Goal: Information Seeking & Learning: Learn about a topic

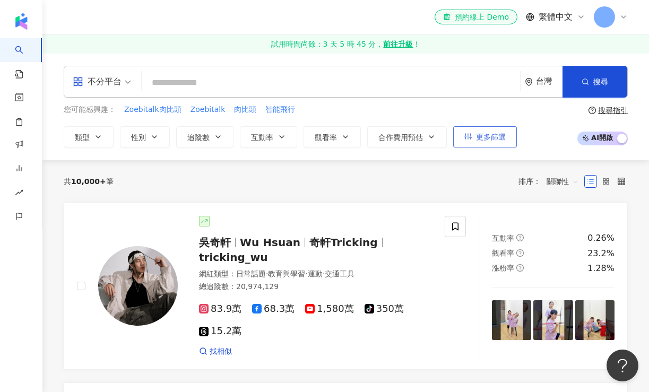
click at [487, 130] on button "更多篩選" at bounding box center [485, 136] width 64 height 21
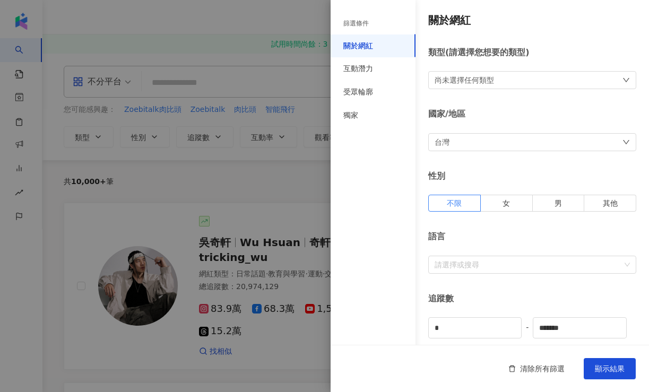
click at [503, 85] on div "尚未選擇任何類型" at bounding box center [532, 80] width 208 height 18
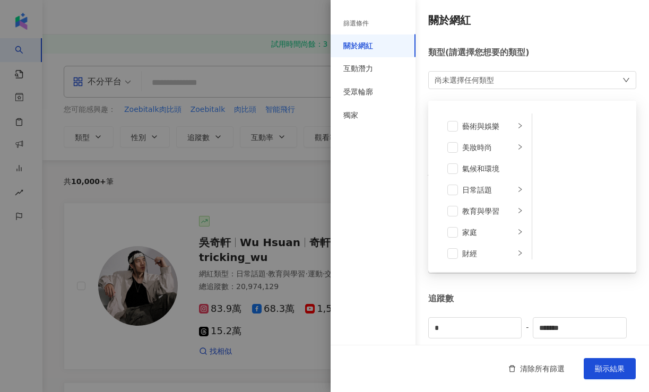
click at [554, 60] on div "類型 ( 請選擇您想要的類型 ) 尚未選擇任何類型 藝術與娛樂 美妝時尚 氣候和環境 日常話題 教育與學習 家庭 財經 美食 命理占卜 遊戲 法政社會 生活風…" at bounding box center [532, 68] width 208 height 42
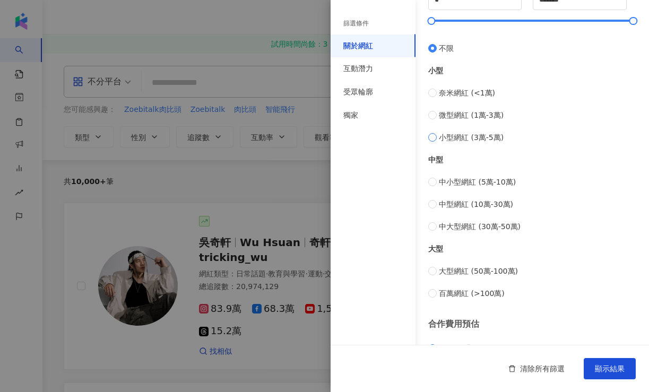
scroll to position [332, 0]
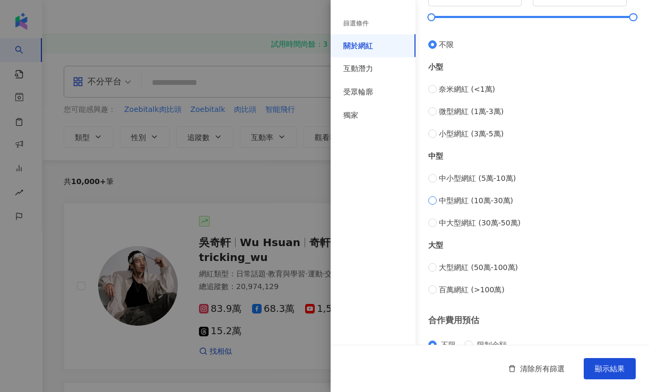
click at [472, 201] on span "中型網紅 (10萬-30萬)" at bounding box center [476, 201] width 74 height 12
type input "******"
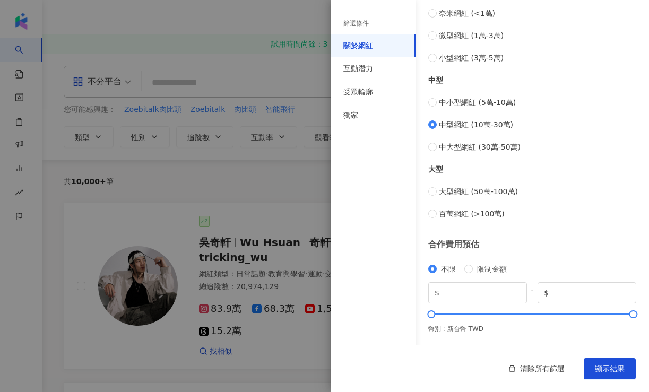
scroll to position [407, 0]
click at [374, 71] on div "互動潛力" at bounding box center [372, 68] width 85 height 23
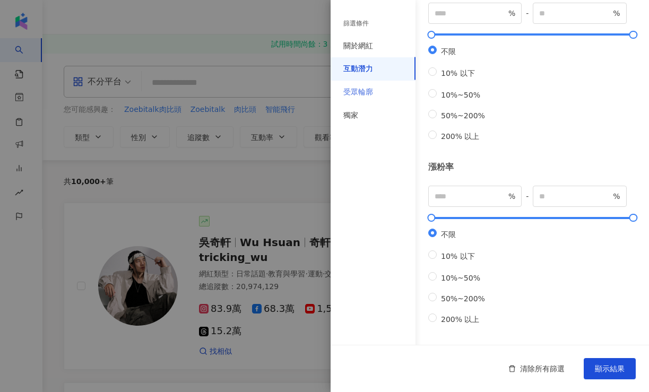
click at [371, 85] on div "受眾輪廓" at bounding box center [372, 92] width 85 height 23
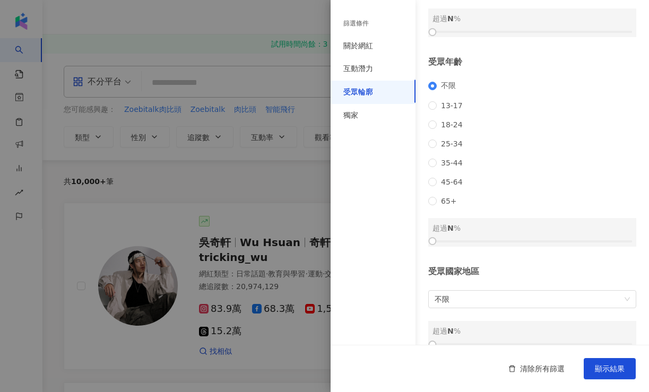
scroll to position [95, 0]
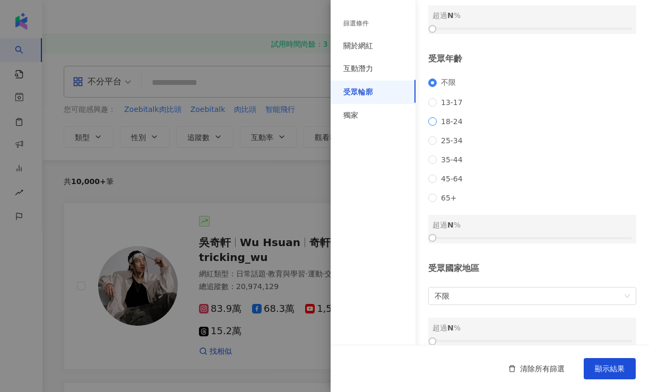
click at [449, 119] on span "18-24" at bounding box center [452, 121] width 30 height 8
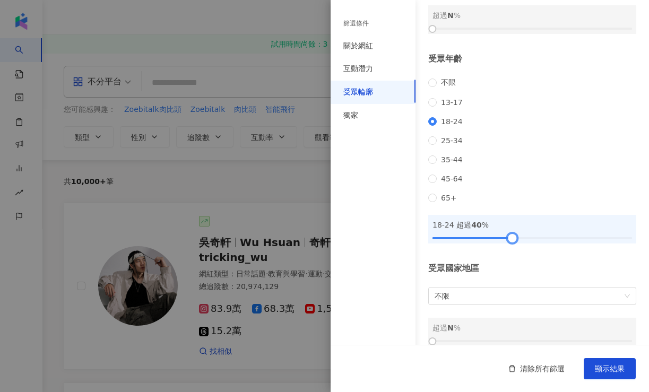
drag, startPoint x: 432, startPoint y: 240, endPoint x: 513, endPoint y: 247, distance: 80.9
click at [513, 247] on div "受眾輪廓 受眾性別 不限 男 女 超過 N % 受眾年齡 不限 13-17 18-24 25-34 35-44 45-64 65+ 18-24 超過 40 %…" at bounding box center [489, 132] width 318 height 455
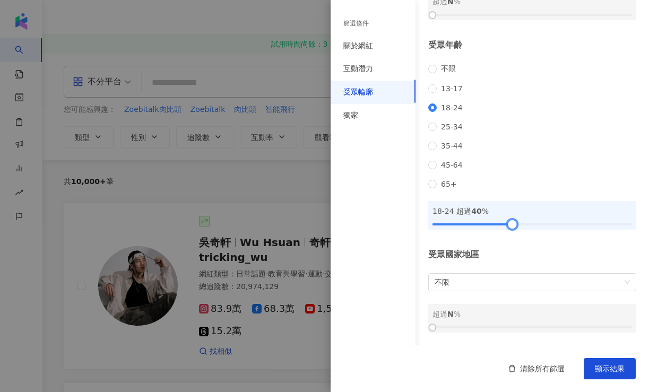
scroll to position [111, 0]
click at [493, 285] on span "不限" at bounding box center [531, 282] width 195 height 17
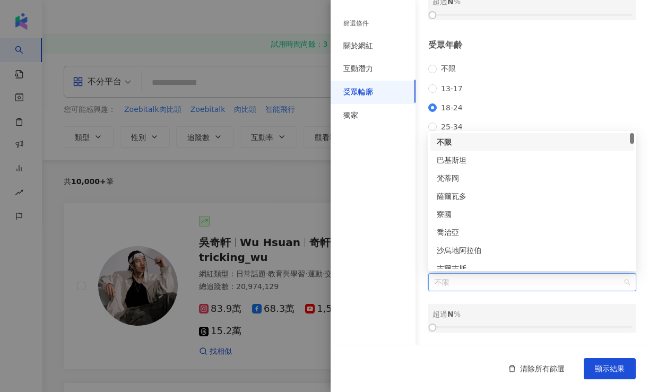
click at [493, 285] on span "不限" at bounding box center [531, 282] width 195 height 17
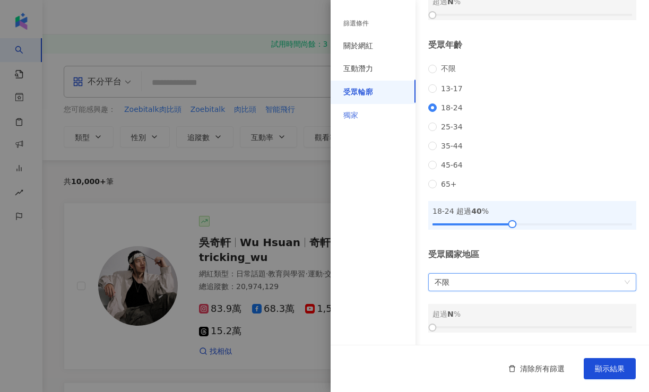
click at [374, 115] on div "獨家" at bounding box center [372, 115] width 85 height 23
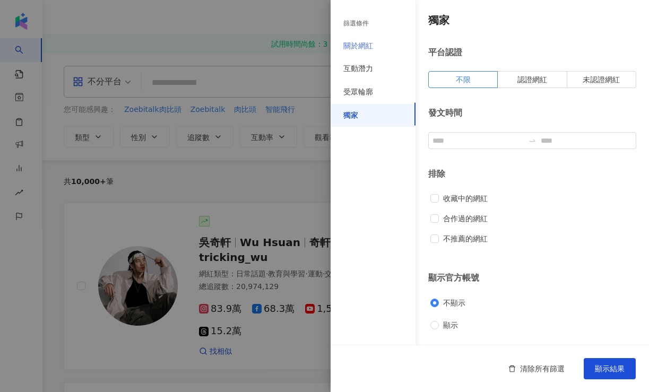
click at [373, 52] on div "關於網紅" at bounding box center [372, 45] width 85 height 23
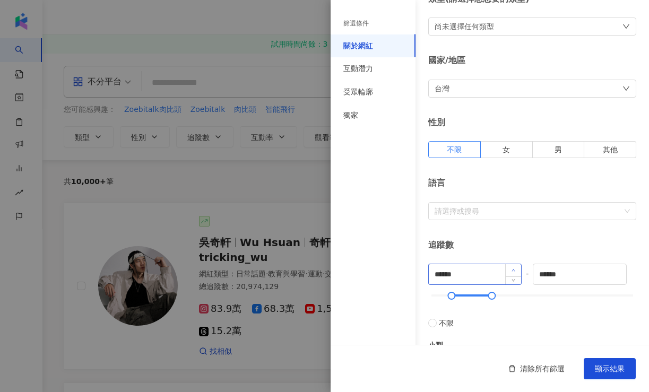
scroll to position [40, 0]
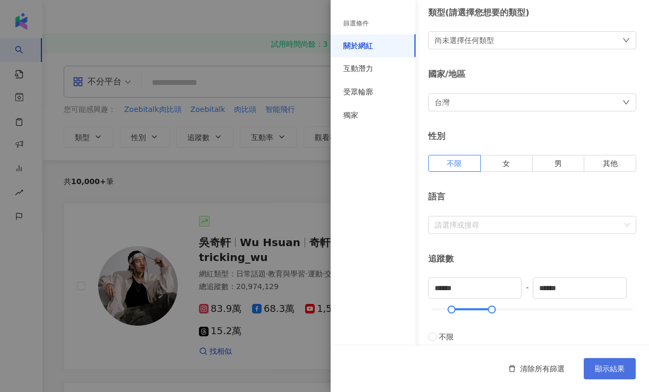
click at [605, 373] on button "顯示結果" at bounding box center [609, 368] width 52 height 21
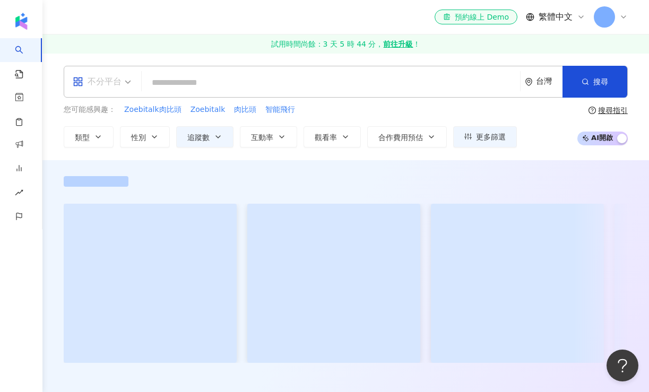
click at [113, 80] on div "不分平台" at bounding box center [97, 81] width 49 height 17
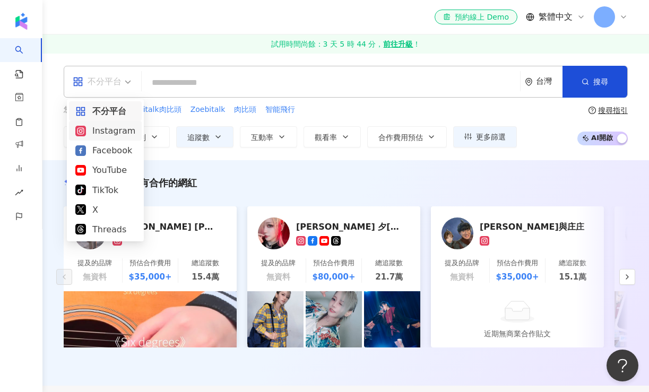
click at [104, 133] on div "Instagram" at bounding box center [105, 130] width 60 height 13
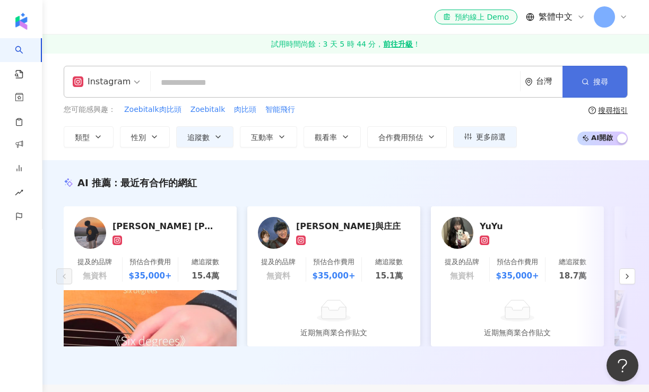
click at [589, 85] on button "搜尋" at bounding box center [594, 82] width 65 height 32
click at [485, 139] on span "更多篩選" at bounding box center [491, 137] width 30 height 8
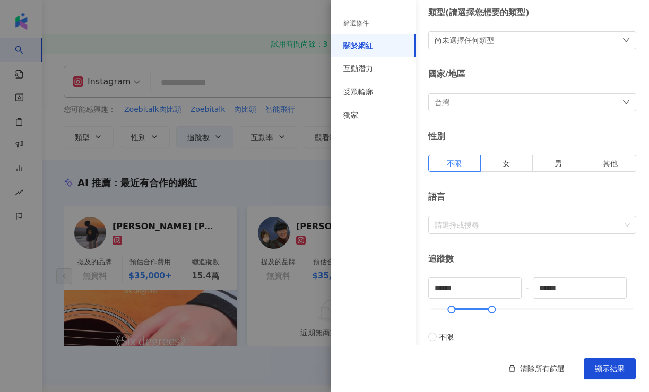
click at [500, 48] on div "尚未選擇任何類型" at bounding box center [532, 40] width 208 height 18
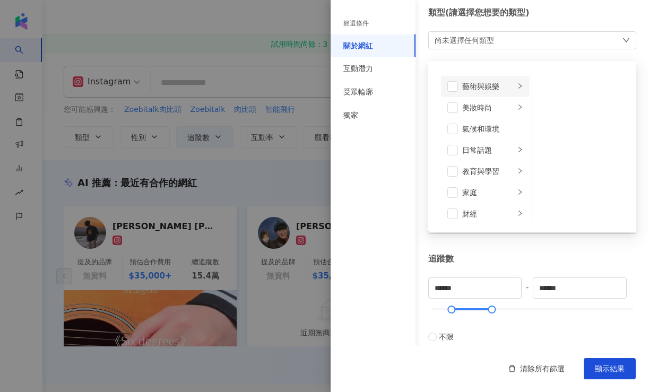
click at [509, 83] on div "藝術與娛樂" at bounding box center [488, 87] width 53 height 12
click at [478, 109] on div "美妝時尚" at bounding box center [488, 108] width 53 height 12
click at [451, 105] on span at bounding box center [452, 107] width 11 height 11
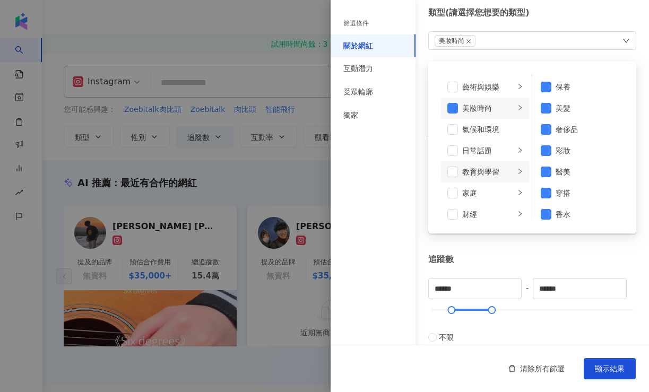
scroll to position [8, 0]
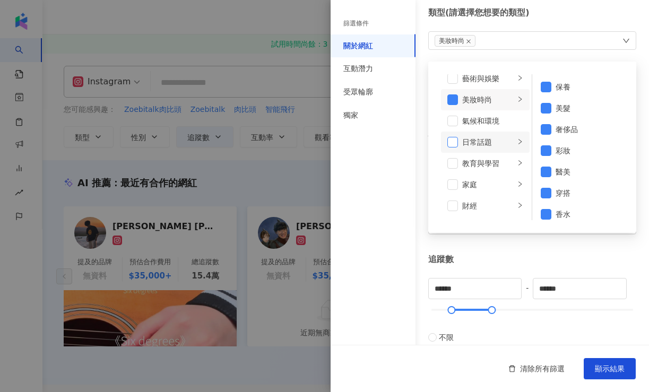
click at [455, 137] on span at bounding box center [452, 142] width 11 height 11
click at [498, 142] on div "日常話題" at bounding box center [488, 142] width 53 height 12
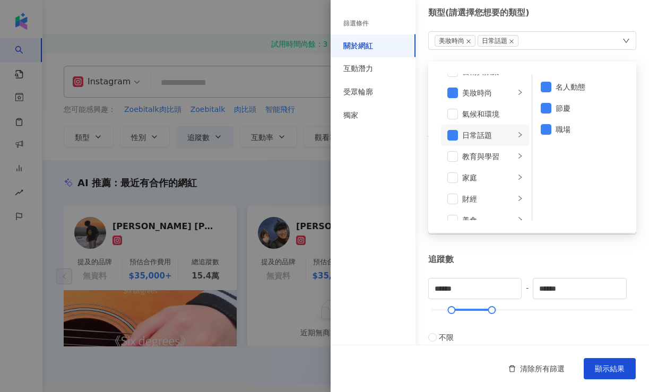
scroll to position [23, 0]
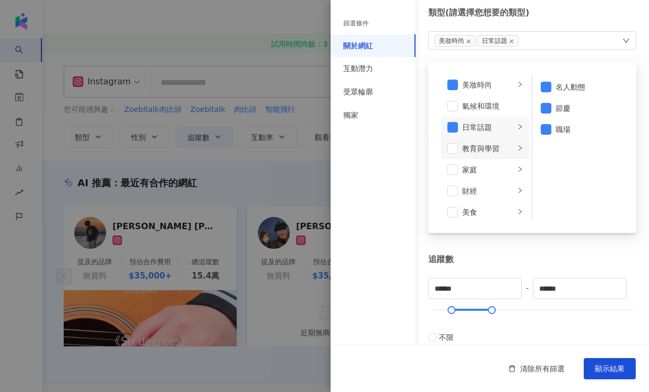
click at [491, 148] on div "教育與學習" at bounding box center [488, 149] width 53 height 12
click at [480, 178] on li "家庭" at bounding box center [485, 169] width 89 height 21
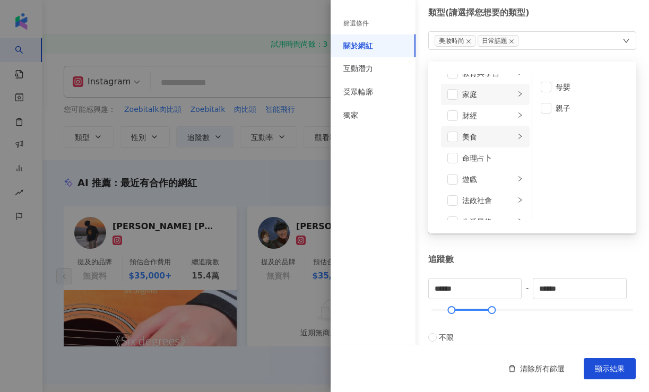
scroll to position [96, 0]
click at [452, 97] on span at bounding box center [452, 97] width 11 height 11
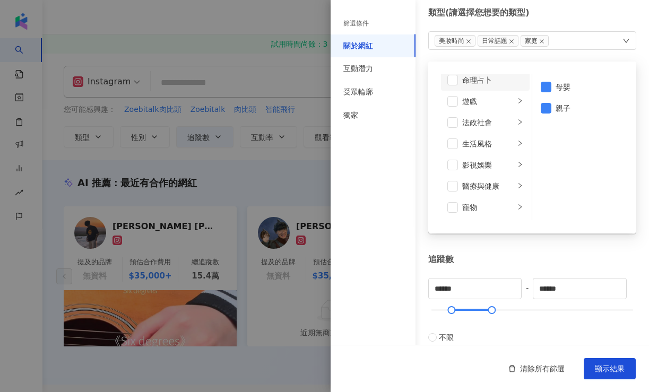
scroll to position [184, 0]
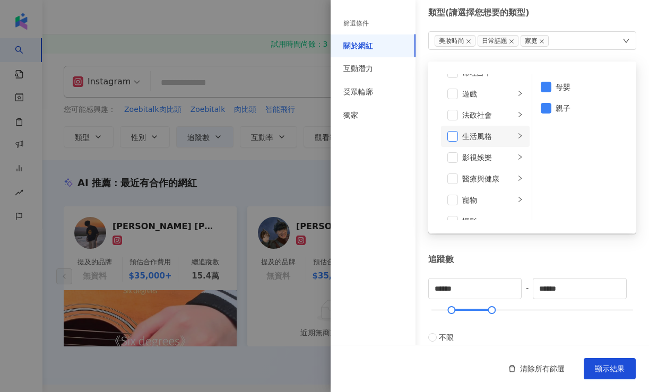
click at [452, 135] on span at bounding box center [452, 136] width 11 height 11
click at [491, 138] on div "生活風格" at bounding box center [488, 136] width 53 height 12
click at [487, 160] on div "影視娛樂" at bounding box center [488, 158] width 53 height 12
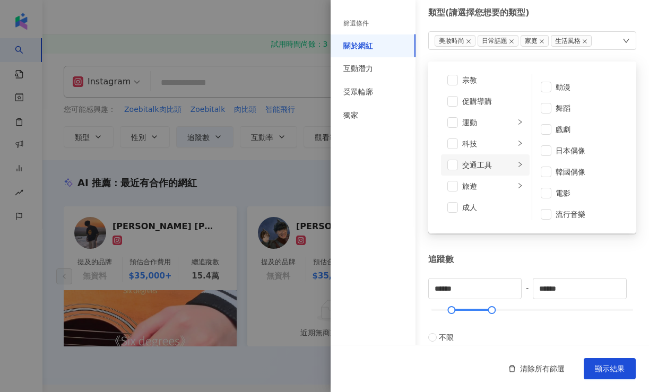
scroll to position [368, 0]
click at [554, 255] on div "追蹤數" at bounding box center [532, 260] width 208 height 12
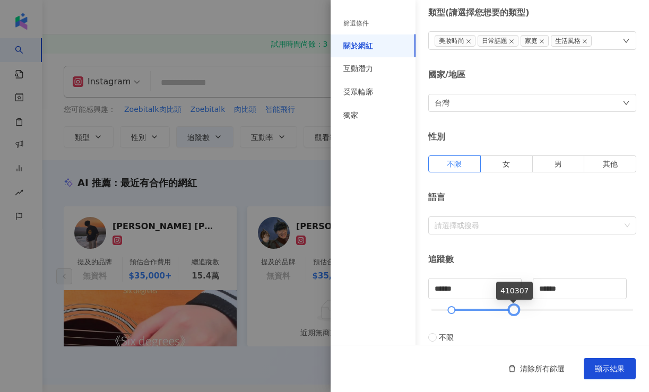
type input "******"
drag, startPoint x: 492, startPoint y: 311, endPoint x: 514, endPoint y: 311, distance: 22.3
click at [514, 311] on div at bounding box center [514, 310] width 6 height 6
click at [623, 377] on button "顯示結果" at bounding box center [609, 368] width 52 height 21
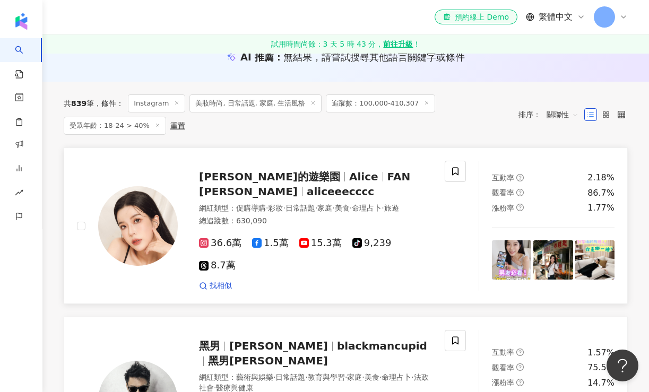
scroll to position [133, 0]
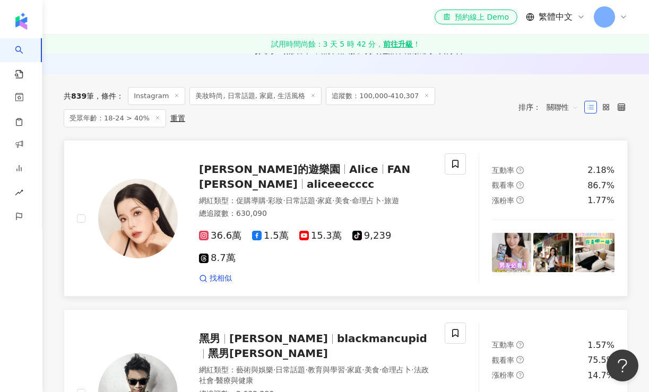
click at [323, 169] on span "FAN YU-HSUAN" at bounding box center [304, 177] width 211 height 28
click at [228, 236] on span "36.6萬" at bounding box center [220, 235] width 42 height 11
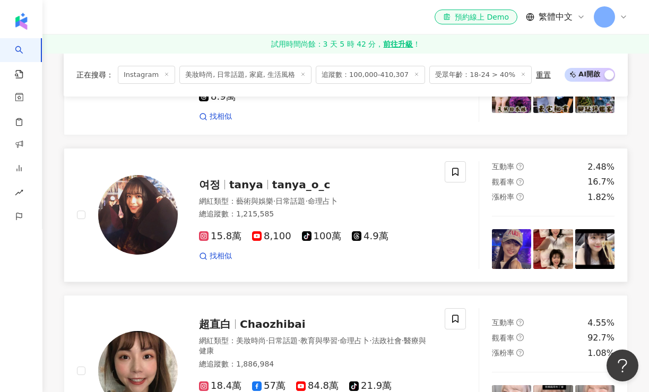
scroll to position [625, 0]
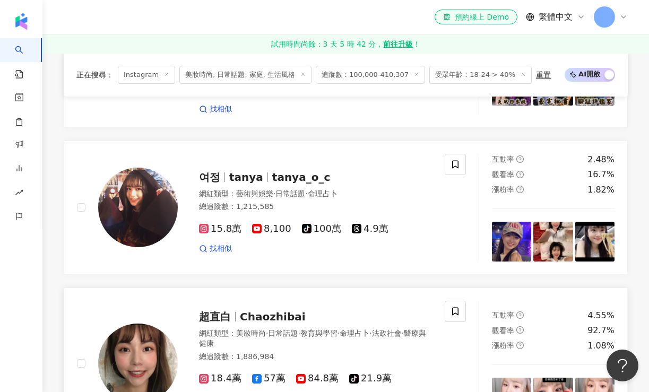
click at [265, 310] on span "Chaozhibai" at bounding box center [273, 316] width 66 height 13
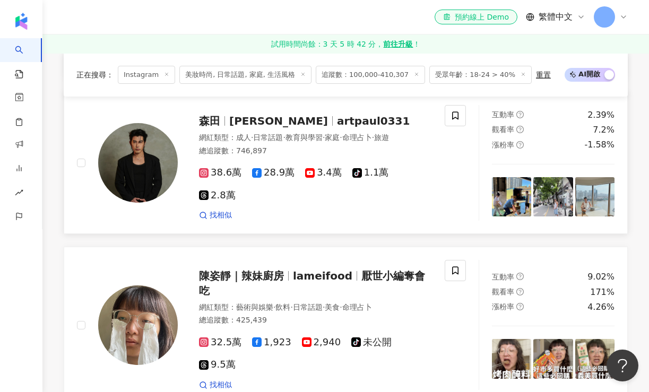
scroll to position [1795, 0]
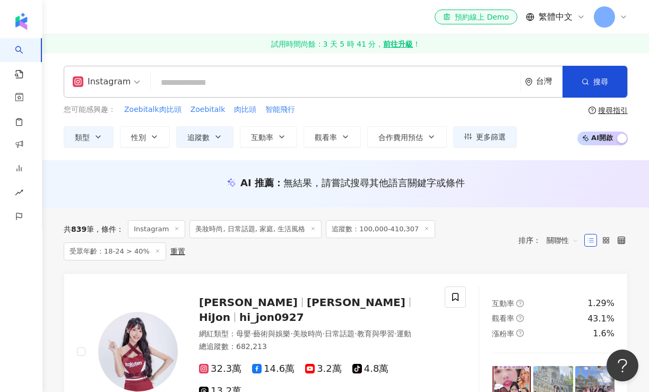
scroll to position [0, 0]
click at [490, 133] on span "更多篩選" at bounding box center [491, 137] width 30 height 8
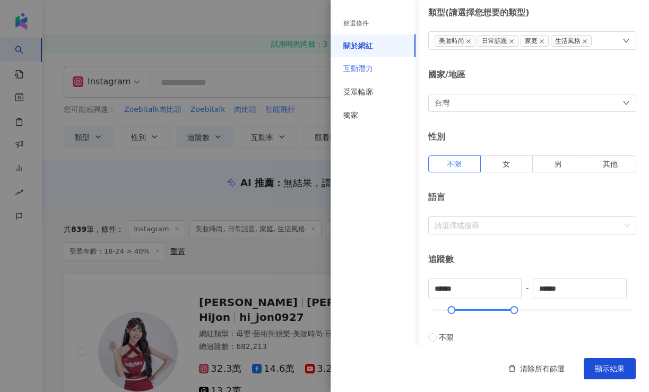
click at [380, 69] on div "互動潛力" at bounding box center [372, 68] width 85 height 23
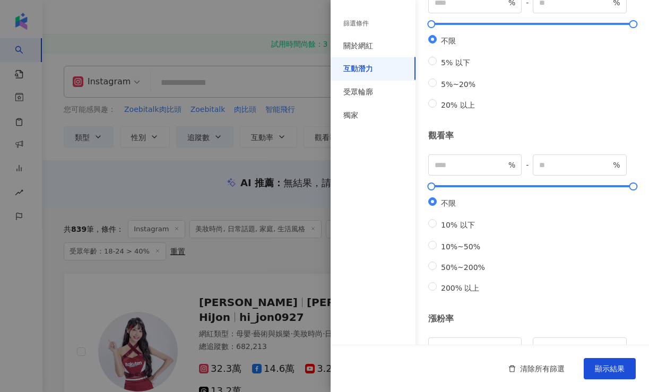
scroll to position [143, 0]
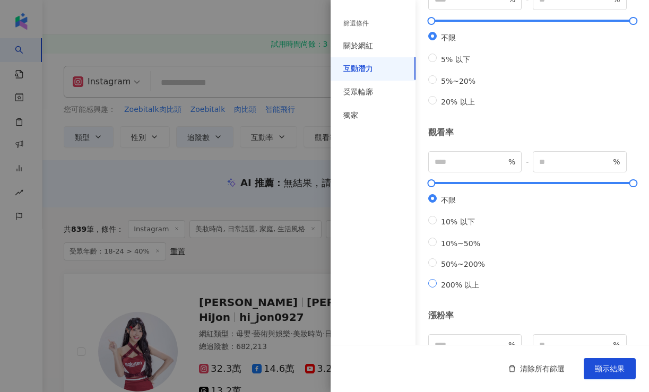
click at [456, 286] on span "200% 以上" at bounding box center [460, 285] width 47 height 8
type input "***"
click at [610, 370] on span "顯示結果" at bounding box center [610, 368] width 30 height 8
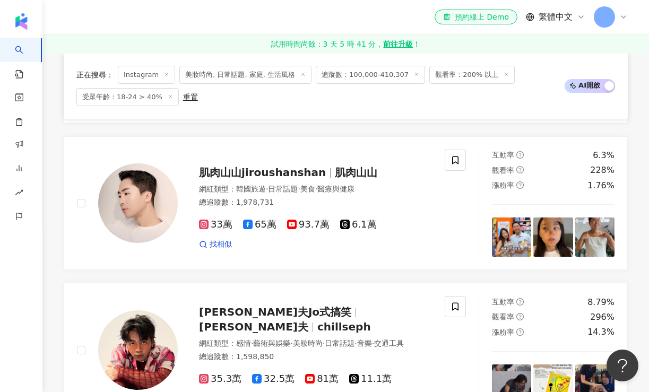
scroll to position [743, 0]
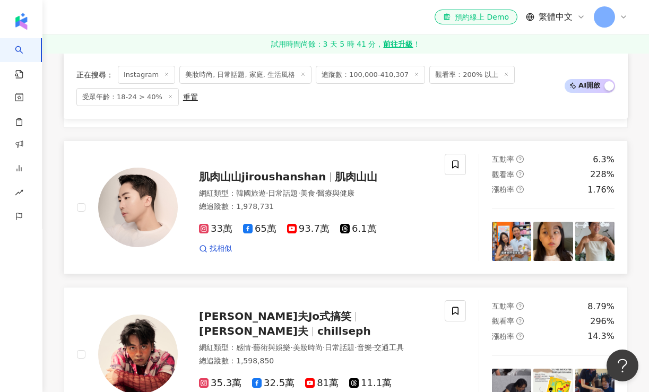
click at [278, 170] on span "肌肉山山jiroushanshan" at bounding box center [262, 176] width 127 height 13
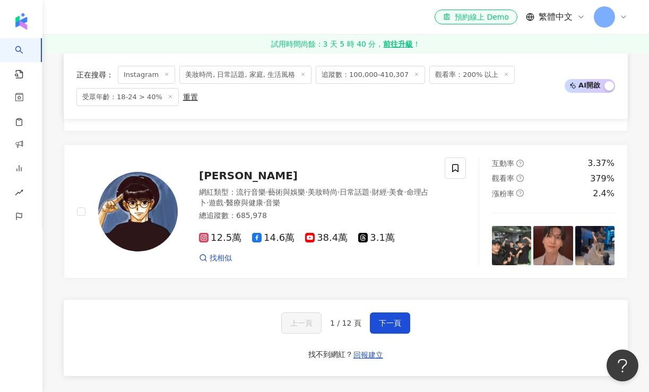
scroll to position [1826, 0]
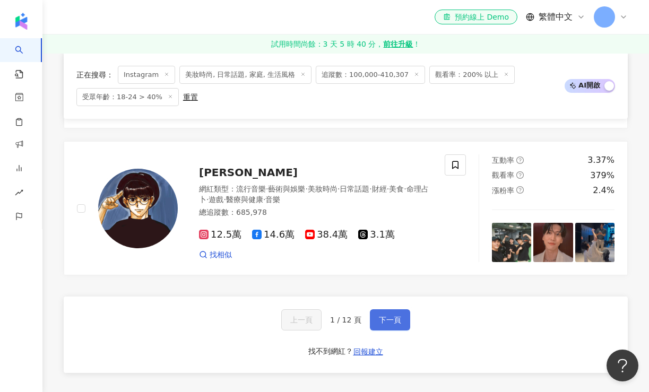
click at [396, 316] on span "下一頁" at bounding box center [390, 320] width 22 height 8
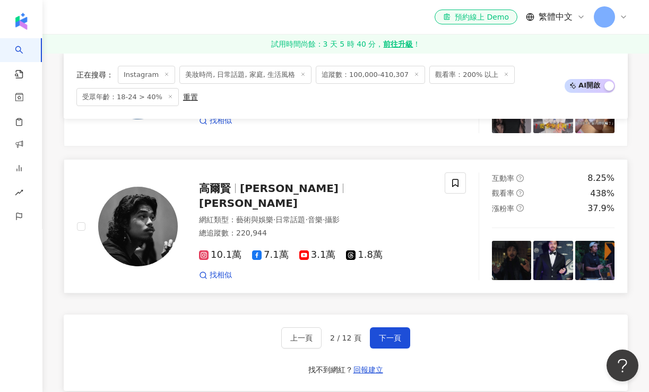
scroll to position [1745, 0]
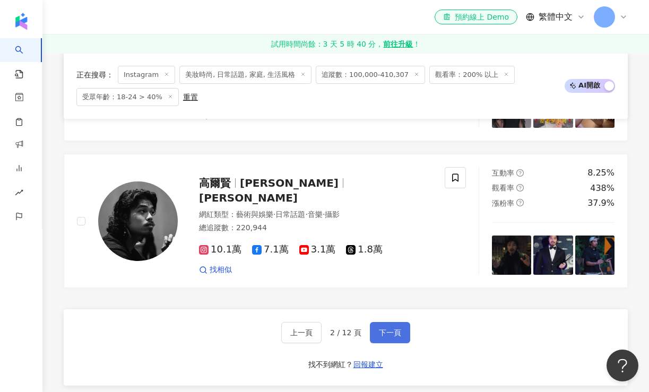
click at [389, 328] on span "下一頁" at bounding box center [390, 332] width 22 height 8
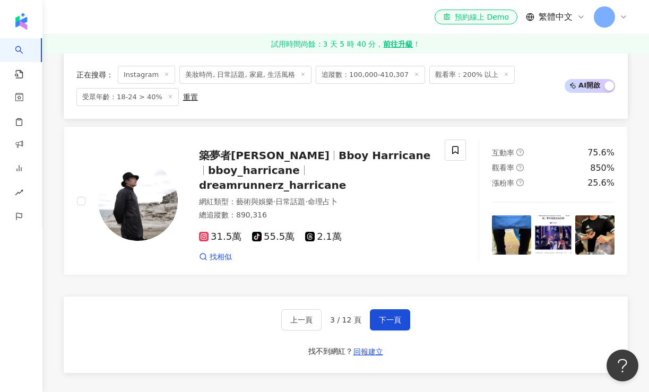
scroll to position [1804, 0]
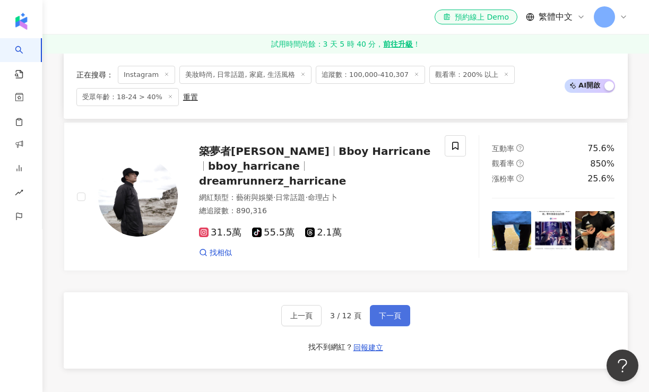
click at [386, 311] on span "下一頁" at bounding box center [390, 315] width 22 height 8
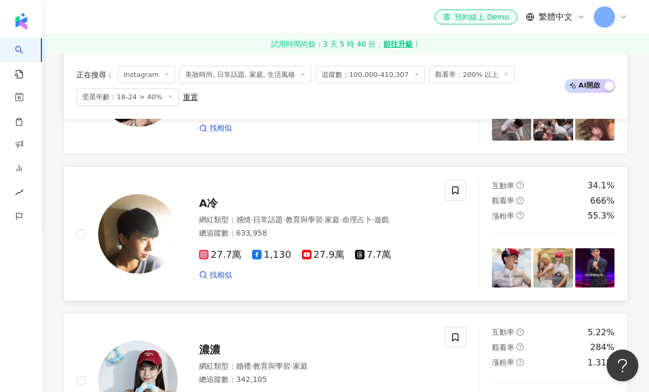
scroll to position [1576, 0]
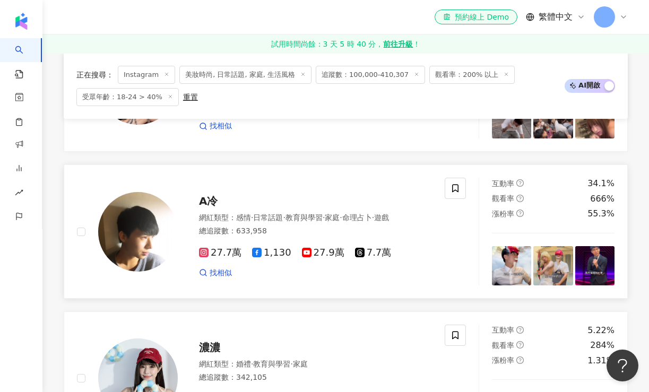
click at [211, 202] on span "A冷" at bounding box center [208, 201] width 19 height 13
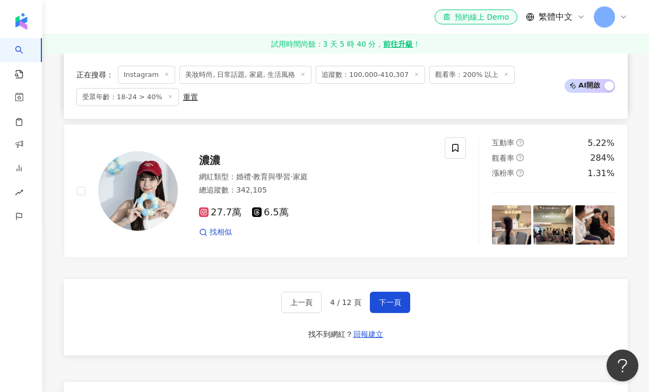
scroll to position [1765, 0]
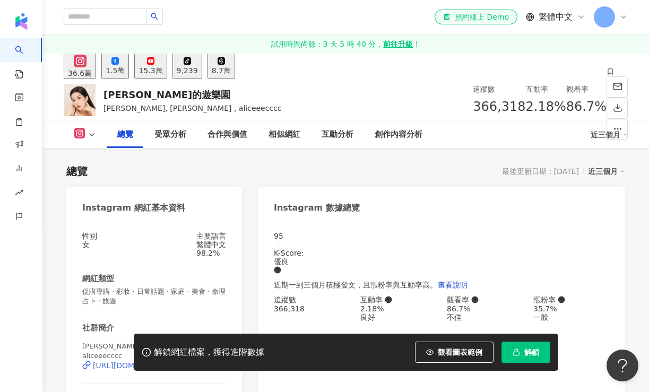
scroll to position [148, 0]
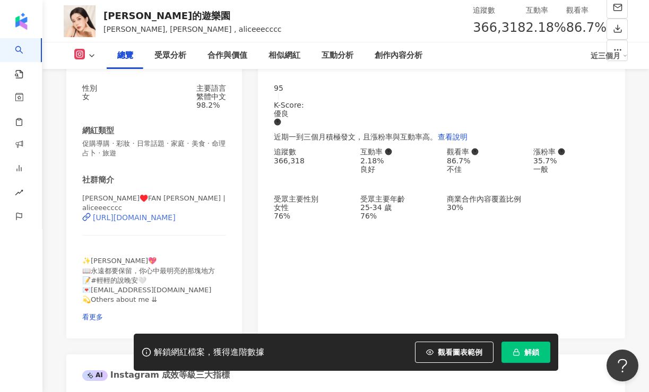
click at [176, 220] on div "https://www.instagram.com/aliceeecccc/" at bounding box center [134, 217] width 83 height 8
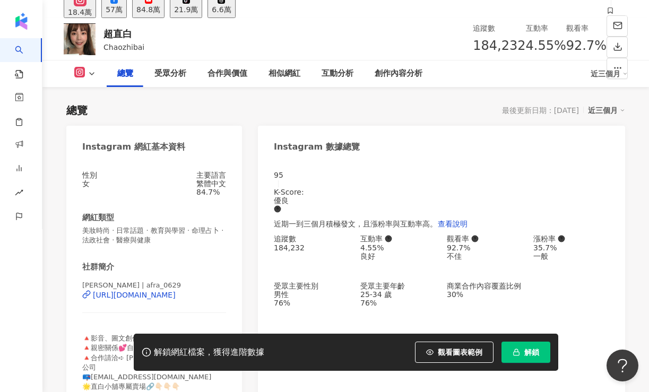
scroll to position [98, 0]
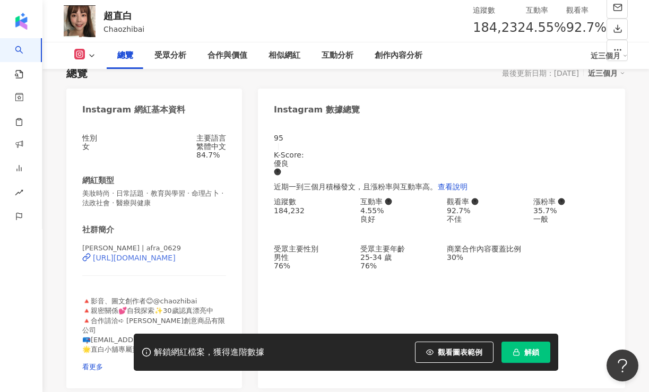
click at [166, 262] on div "https://www.instagram.com/afra_0629/" at bounding box center [134, 258] width 83 height 8
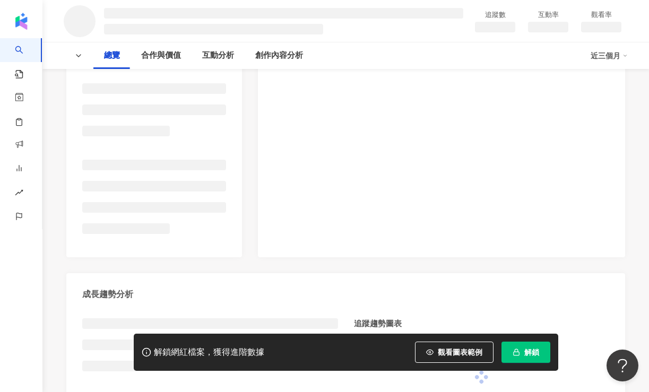
scroll to position [221, 0]
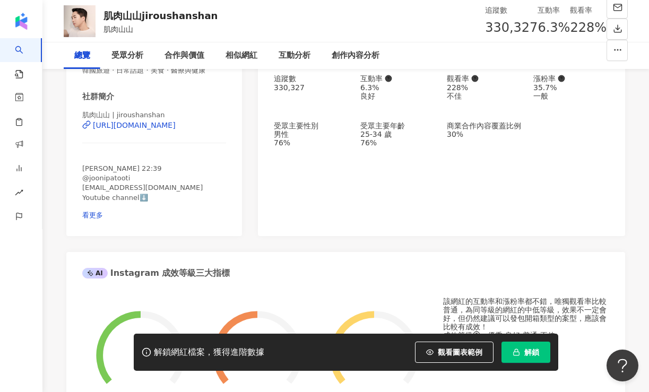
scroll to position [141, 0]
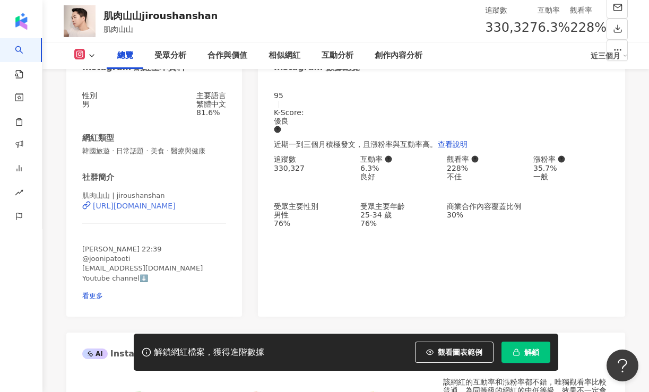
click at [165, 210] on div "https://www.instagram.com/jiroushanshan/" at bounding box center [134, 206] width 83 height 8
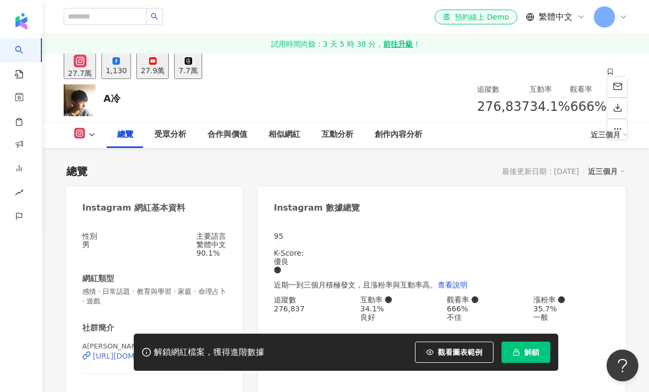
click at [176, 352] on div "[URL][DOMAIN_NAME]" at bounding box center [134, 356] width 83 height 8
